Goal: Task Accomplishment & Management: Use online tool/utility

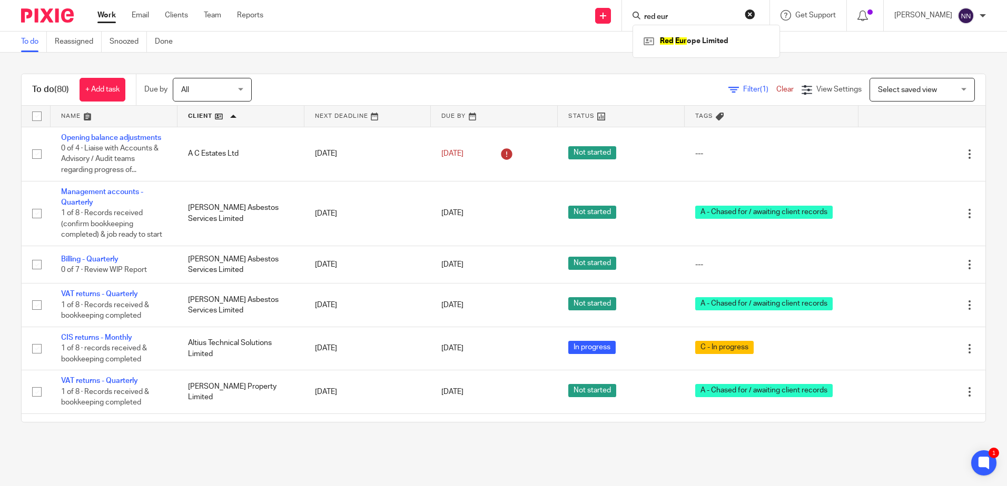
click at [198, 115] on link at bounding box center [240, 116] width 127 height 21
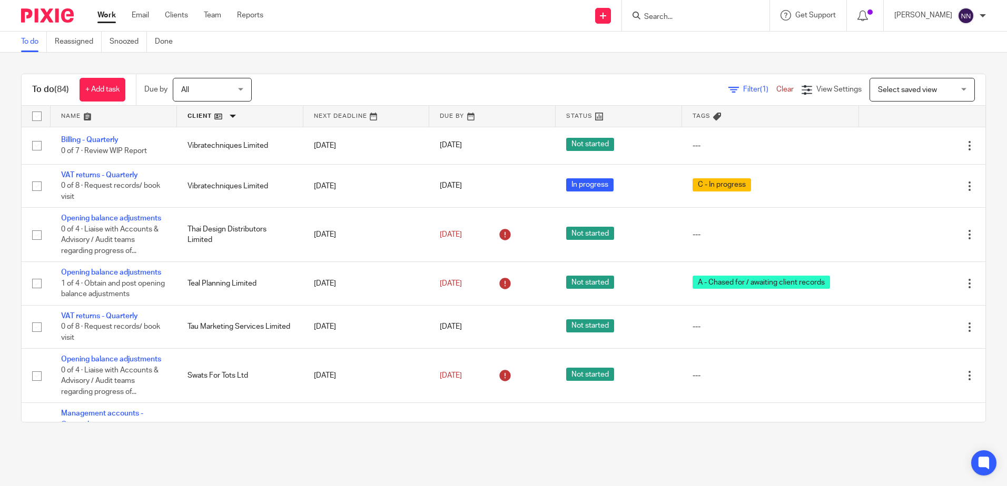
click at [204, 114] on link at bounding box center [240, 116] width 126 height 21
click at [231, 116] on link at bounding box center [240, 116] width 126 height 21
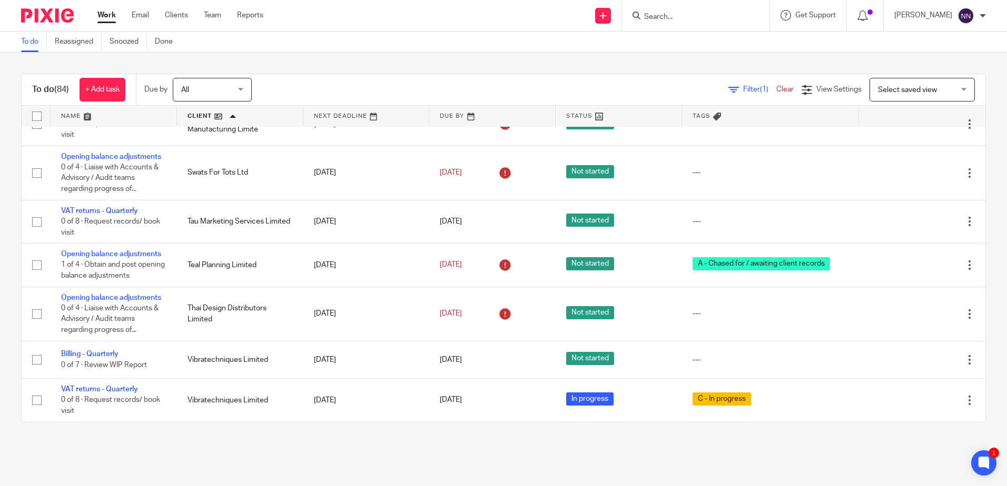
scroll to position [3801, 0]
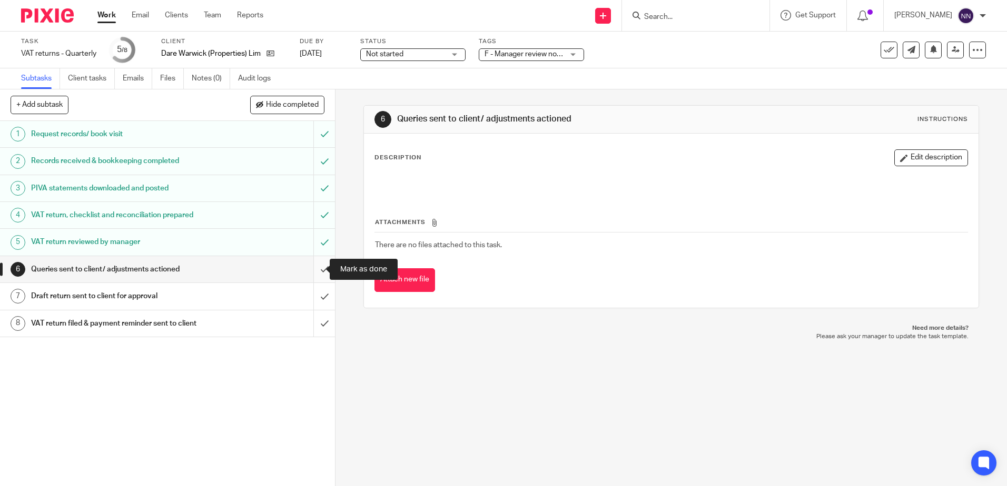
click at [318, 274] on input "submit" at bounding box center [167, 269] width 335 height 26
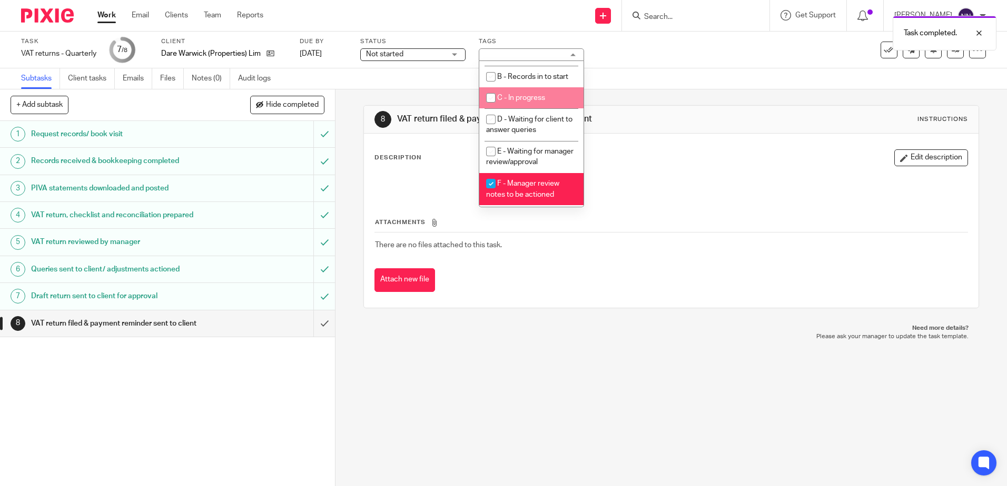
scroll to position [105, 0]
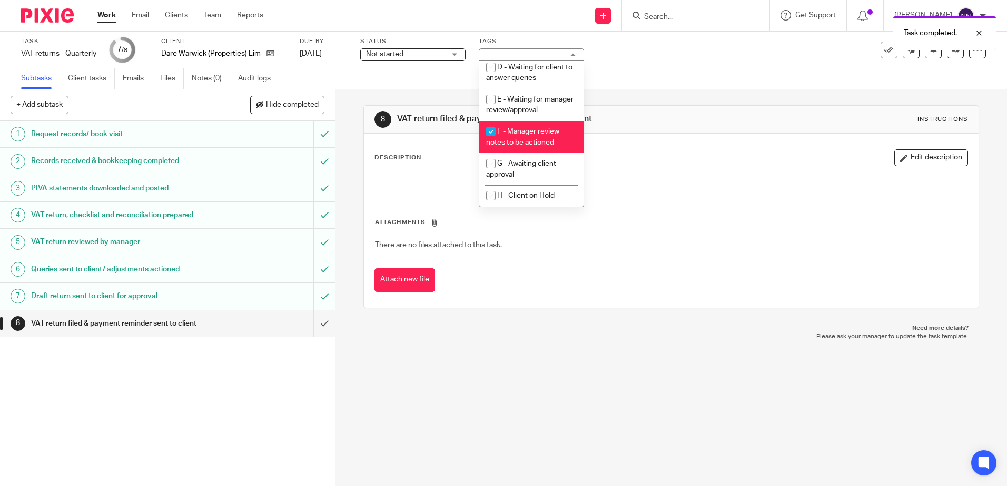
click at [493, 141] on input "checkbox" at bounding box center [491, 132] width 20 height 20
checkbox input "false"
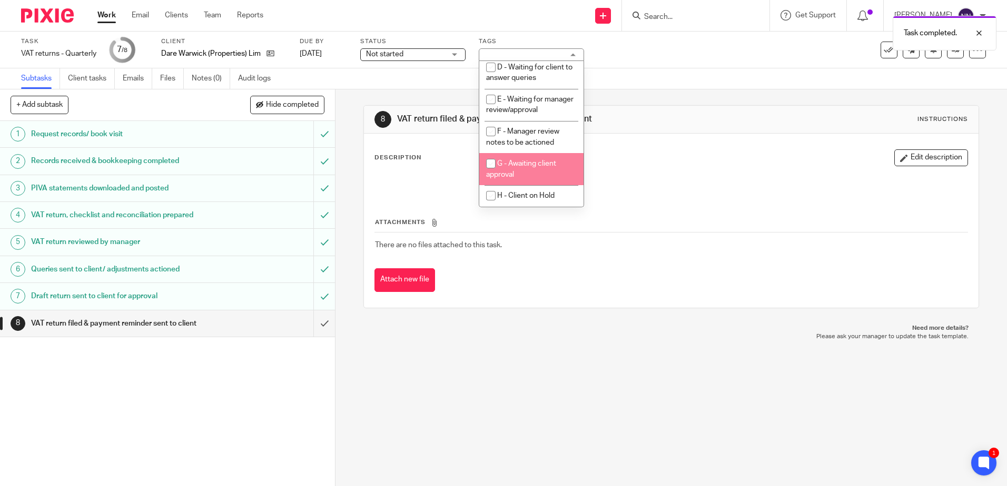
click at [490, 170] on input "checkbox" at bounding box center [491, 164] width 20 height 20
checkbox input "true"
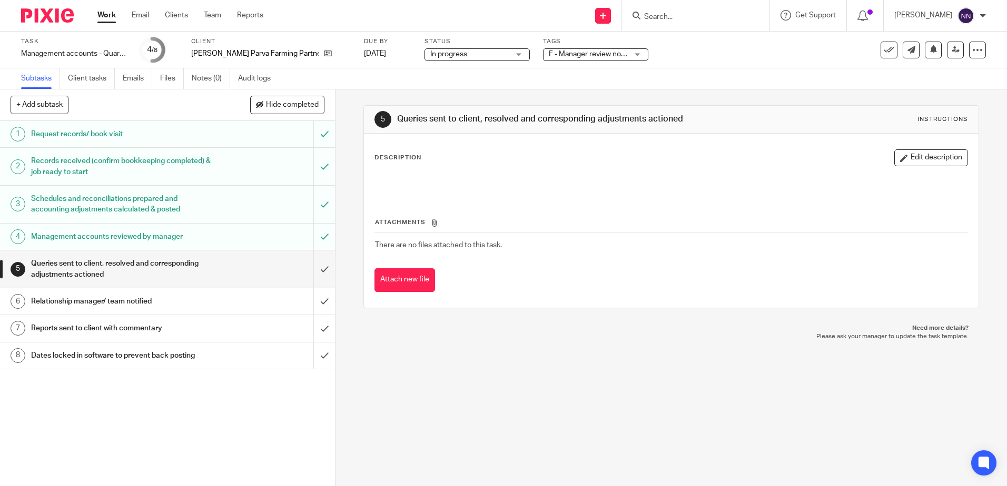
click at [605, 54] on div "F - Manager review notes to be actioned" at bounding box center [595, 54] width 105 height 13
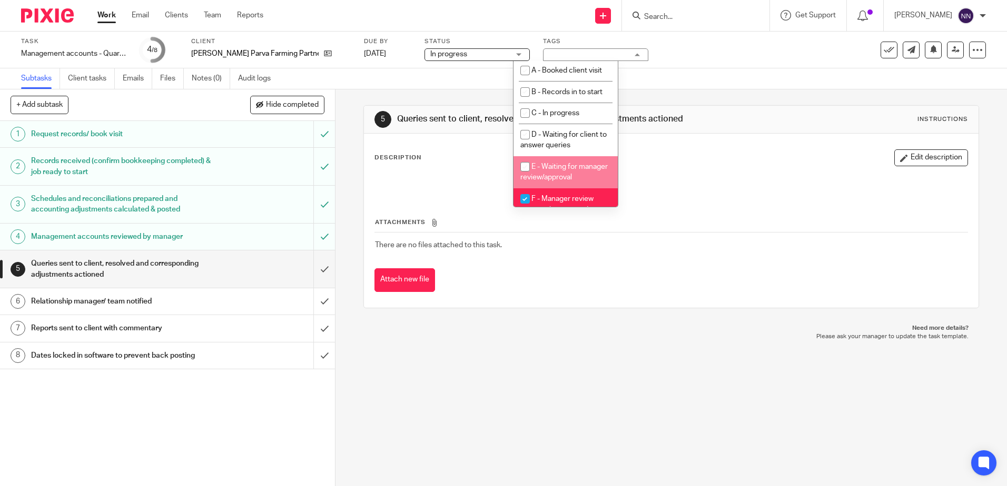
scroll to position [105, 0]
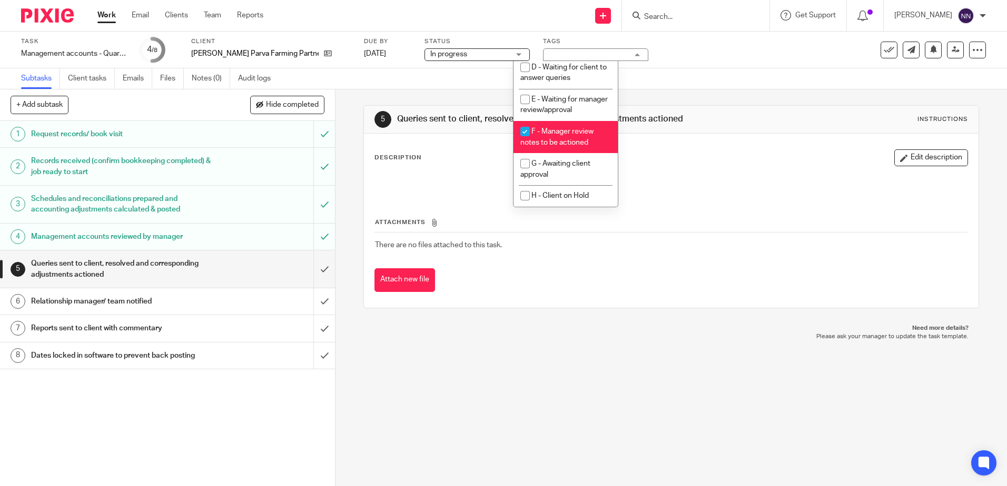
drag, startPoint x: 525, startPoint y: 135, endPoint x: 498, endPoint y: 158, distance: 36.3
click at [526, 135] on input "checkbox" at bounding box center [525, 132] width 20 height 20
checkbox input "false"
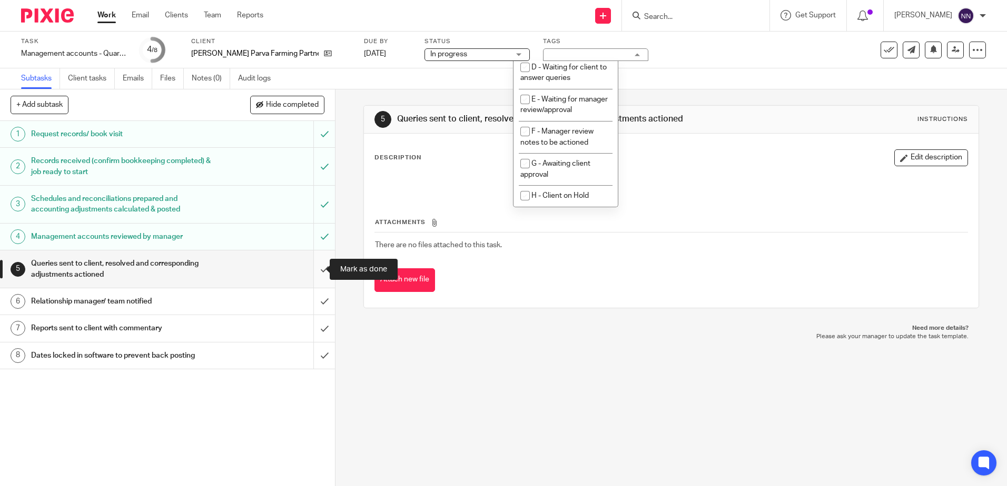
click at [316, 269] on input "submit" at bounding box center [167, 269] width 335 height 37
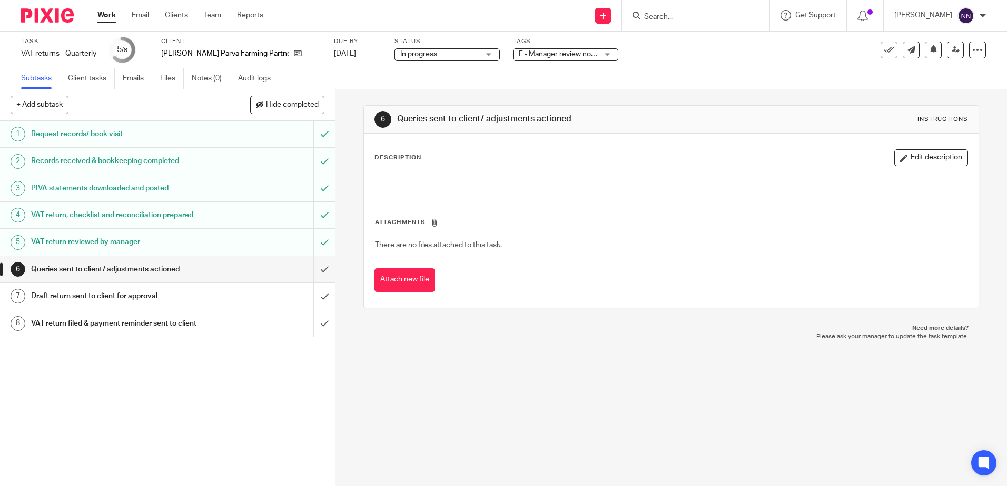
click at [551, 55] on span "F - Manager review notes to be actioned" at bounding box center [585, 54] width 132 height 7
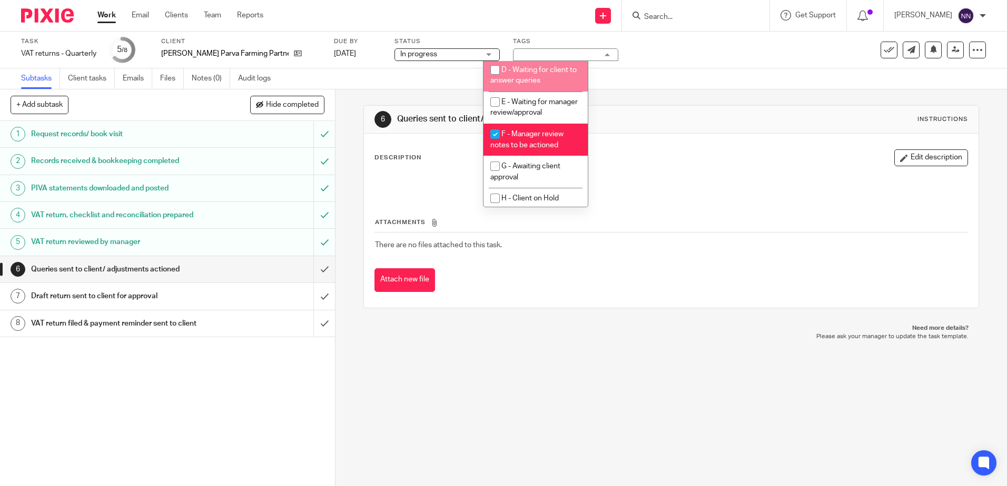
scroll to position [111, 0]
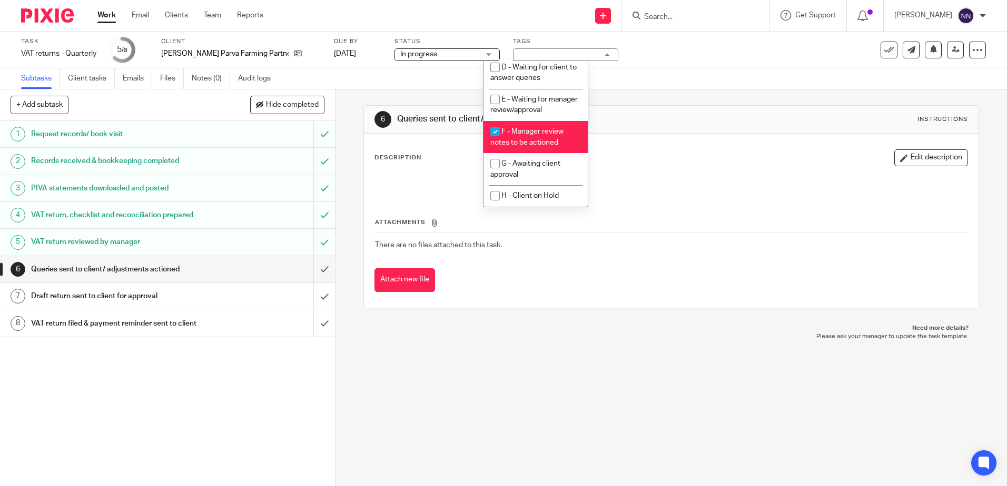
click at [492, 132] on input "checkbox" at bounding box center [495, 132] width 20 height 20
checkbox input "false"
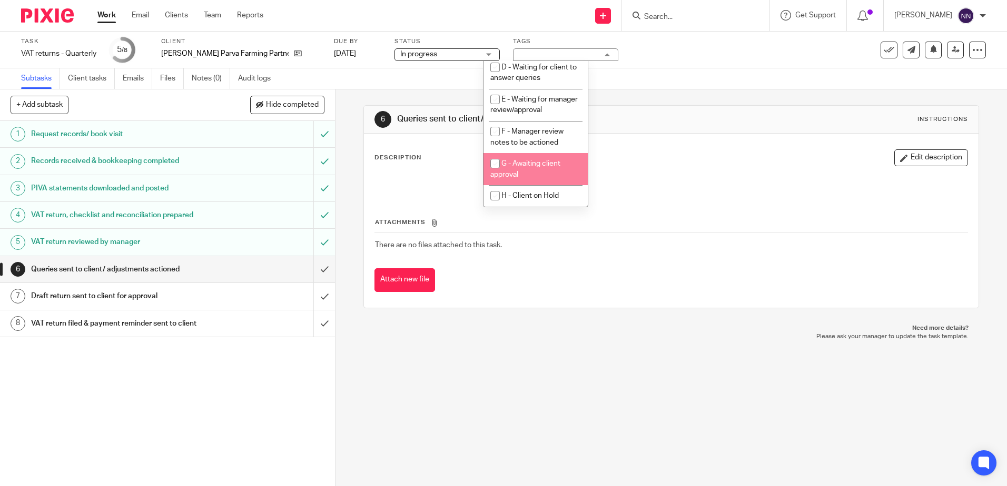
click at [494, 162] on input "checkbox" at bounding box center [495, 164] width 20 height 20
checkbox input "true"
click at [321, 268] on input "submit" at bounding box center [167, 269] width 335 height 26
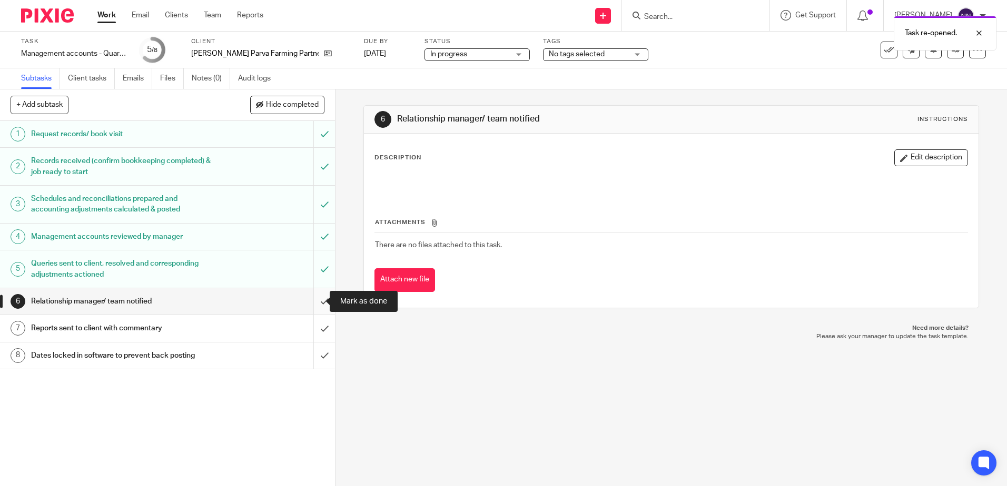
click at [316, 302] on input "submit" at bounding box center [167, 302] width 335 height 26
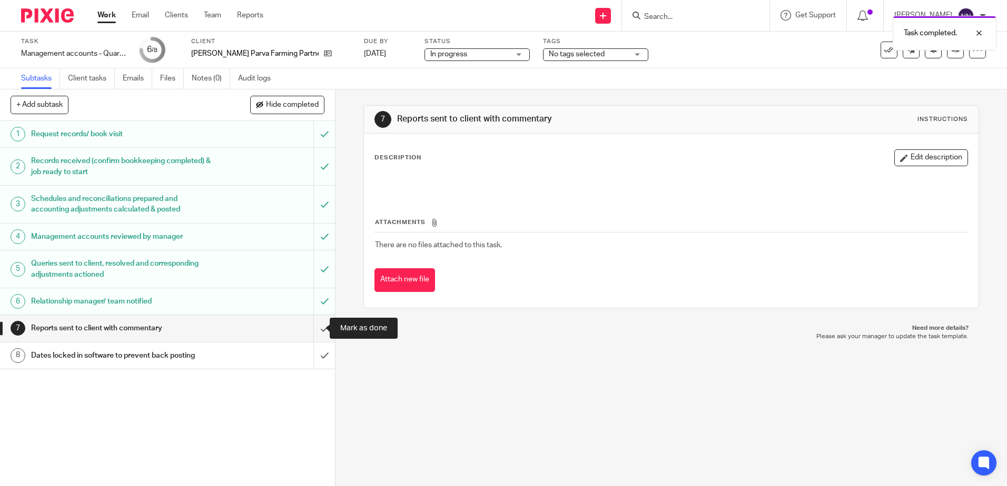
click at [315, 327] on input "submit" at bounding box center [167, 328] width 335 height 26
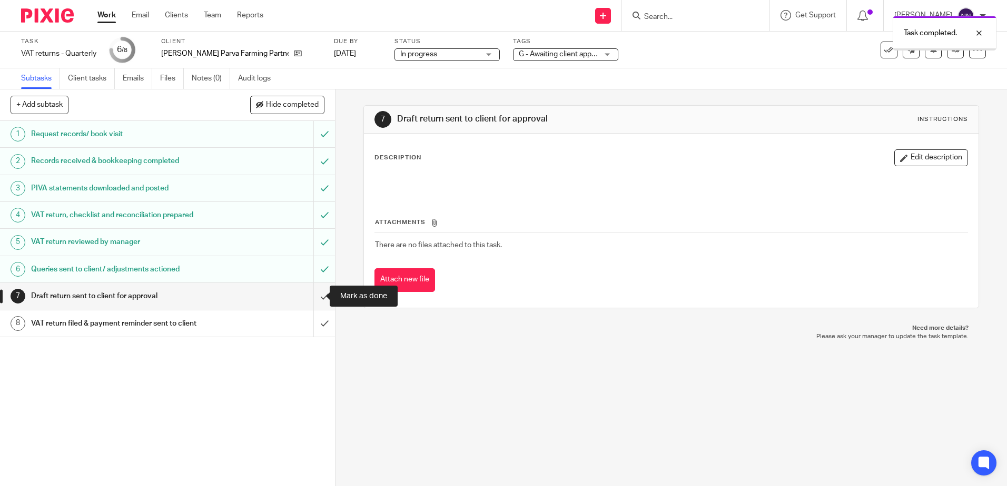
click at [314, 299] on input "submit" at bounding box center [167, 296] width 335 height 26
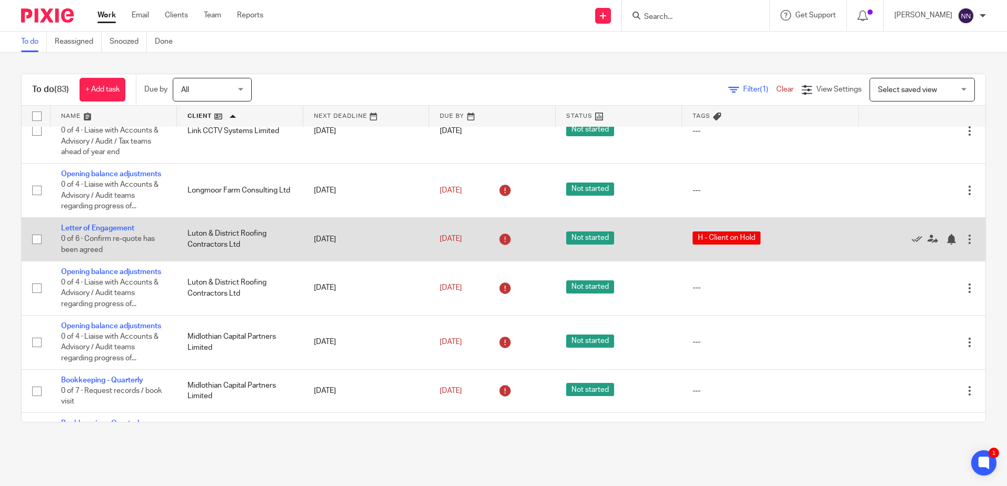
scroll to position [2422, 0]
